Goal: Use online tool/utility: Utilize a website feature to perform a specific function

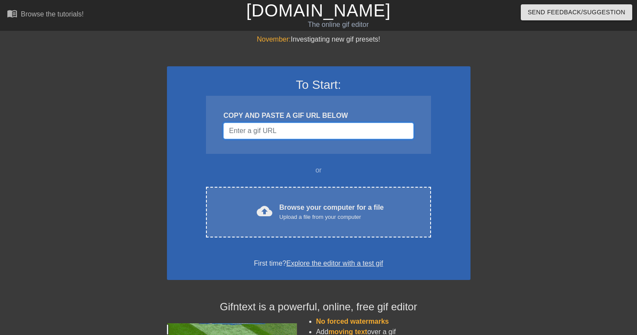
click at [274, 129] on input "Username" at bounding box center [318, 131] width 190 height 16
paste input "[URL][DOMAIN_NAME][PERSON_NAME][PERSON_NAME]"
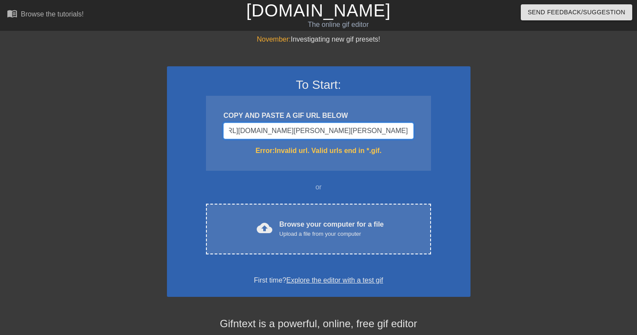
type input "[URL][DOMAIN_NAME][PERSON_NAME][PERSON_NAME]"
click at [264, 126] on input "[URL][DOMAIN_NAME][PERSON_NAME][PERSON_NAME]" at bounding box center [318, 131] width 190 height 16
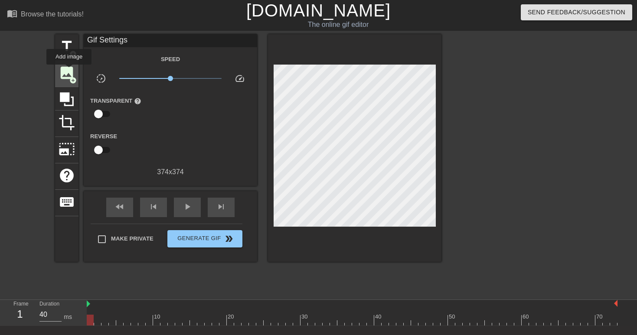
click at [68, 71] on span "image" at bounding box center [67, 73] width 16 height 16
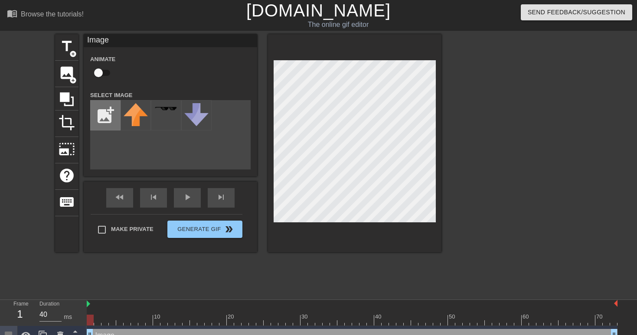
click at [111, 112] on input "file" at bounding box center [105, 115] width 29 height 29
click at [101, 107] on input "file" at bounding box center [105, 115] width 29 height 29
type input "C:\fakepath\Screenshot [DATE] 10.46.58 AM.png"
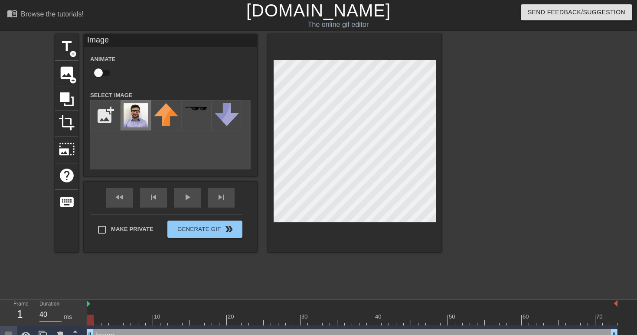
click at [135, 111] on img at bounding box center [136, 115] width 24 height 24
click at [482, 143] on div at bounding box center [517, 164] width 130 height 260
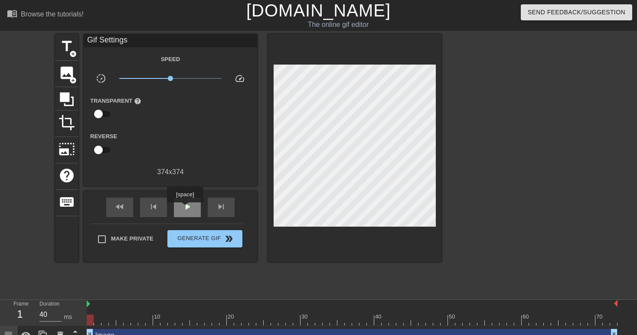
click at [186, 209] on span "play_arrow" at bounding box center [187, 207] width 10 height 10
click at [483, 135] on div at bounding box center [517, 164] width 130 height 260
click at [484, 141] on div at bounding box center [517, 164] width 130 height 260
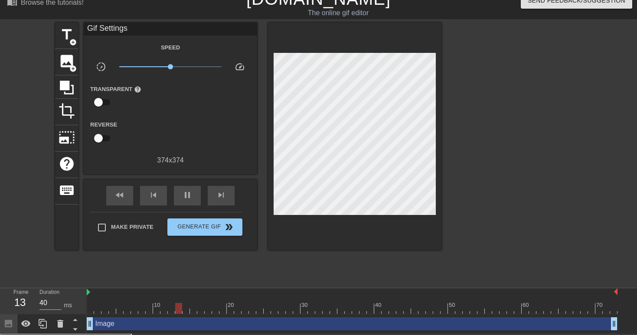
scroll to position [11, 0]
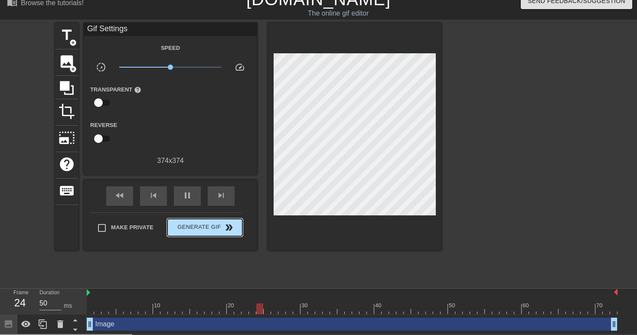
type input "40"
click at [202, 234] on button "Generate Gif double_arrow" at bounding box center [204, 227] width 75 height 17
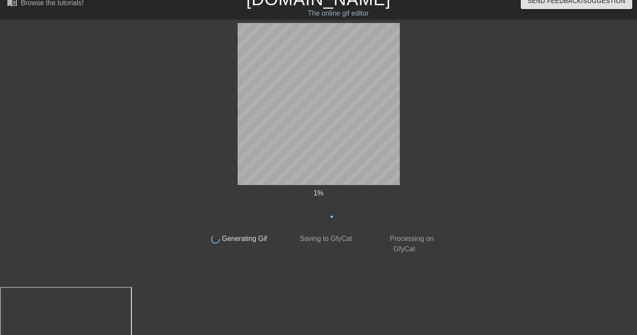
scroll to position [0, 0]
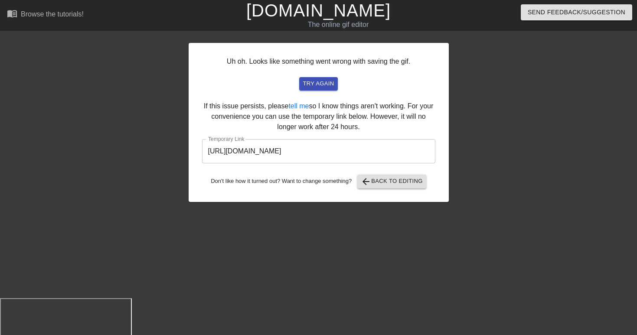
click at [303, 148] on input "[URL][DOMAIN_NAME]" at bounding box center [318, 151] width 233 height 24
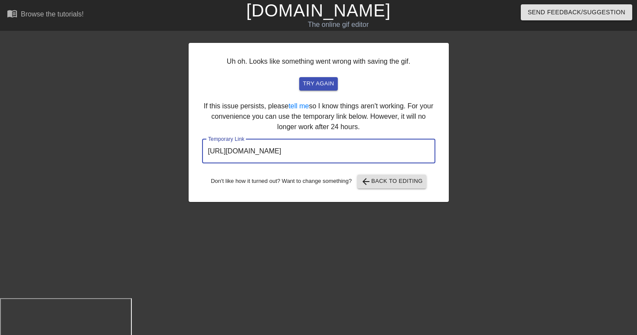
click at [303, 148] on input "[URL][DOMAIN_NAME]" at bounding box center [318, 151] width 233 height 24
